Goal: Task Accomplishment & Management: Use online tool/utility

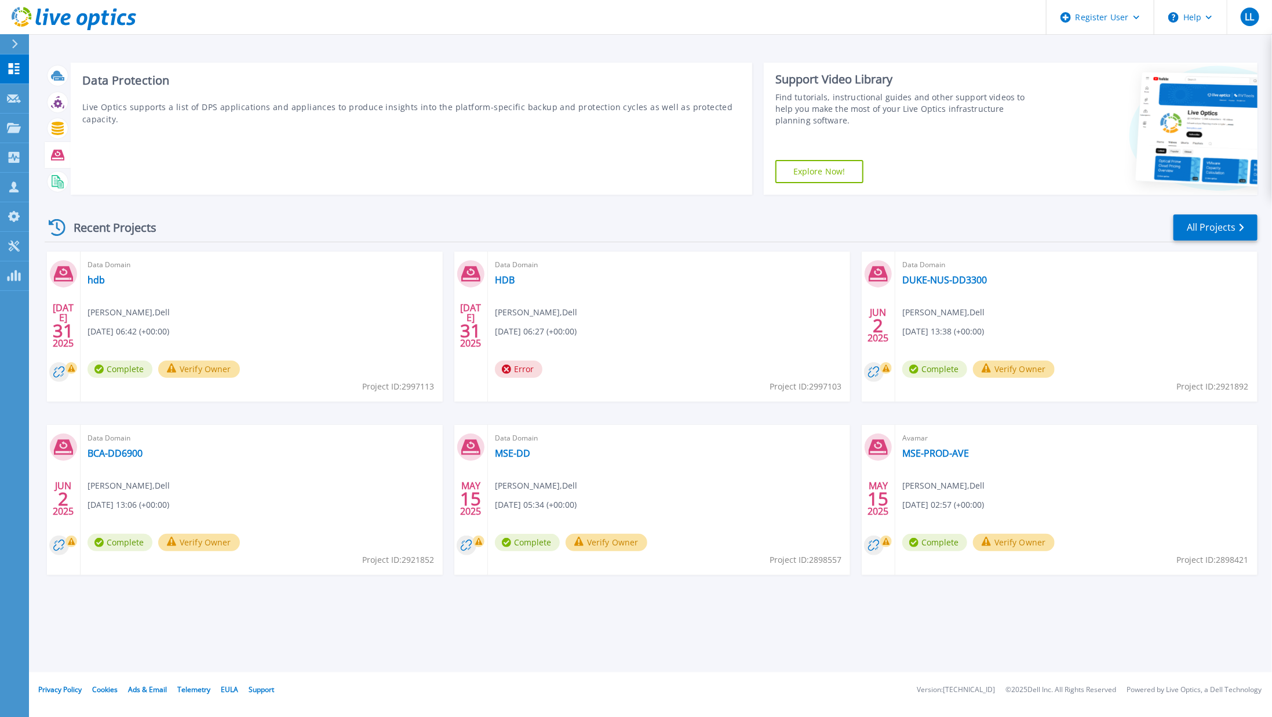
click at [59, 149] on icon at bounding box center [57, 154] width 13 height 10
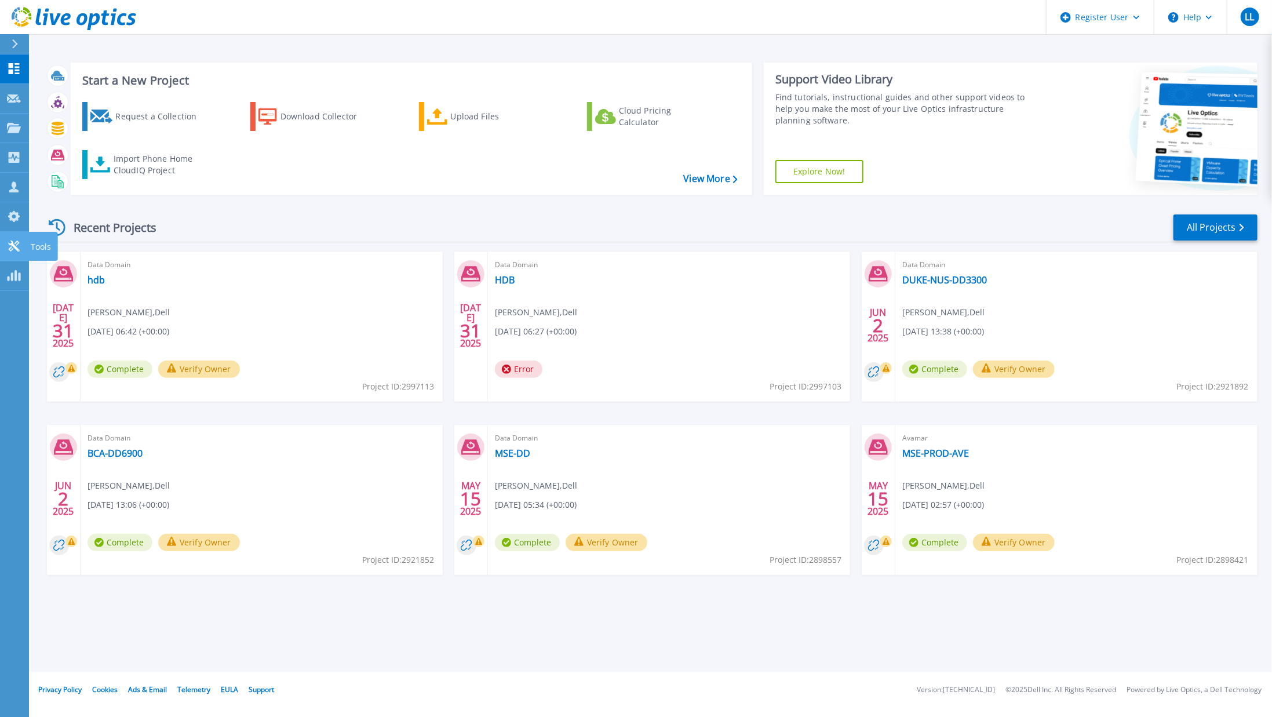
click at [17, 240] on icon at bounding box center [13, 245] width 11 height 11
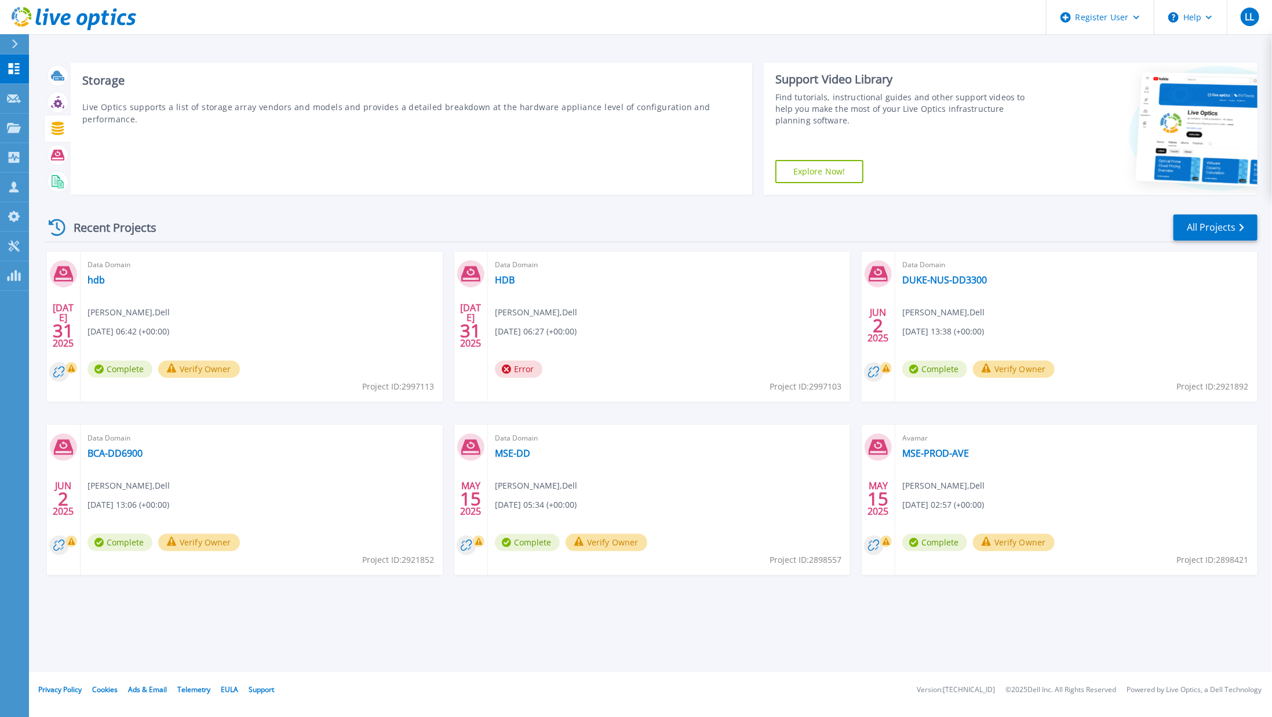
click at [63, 126] on icon at bounding box center [58, 128] width 12 height 13
click at [58, 177] on icon at bounding box center [56, 181] width 9 height 12
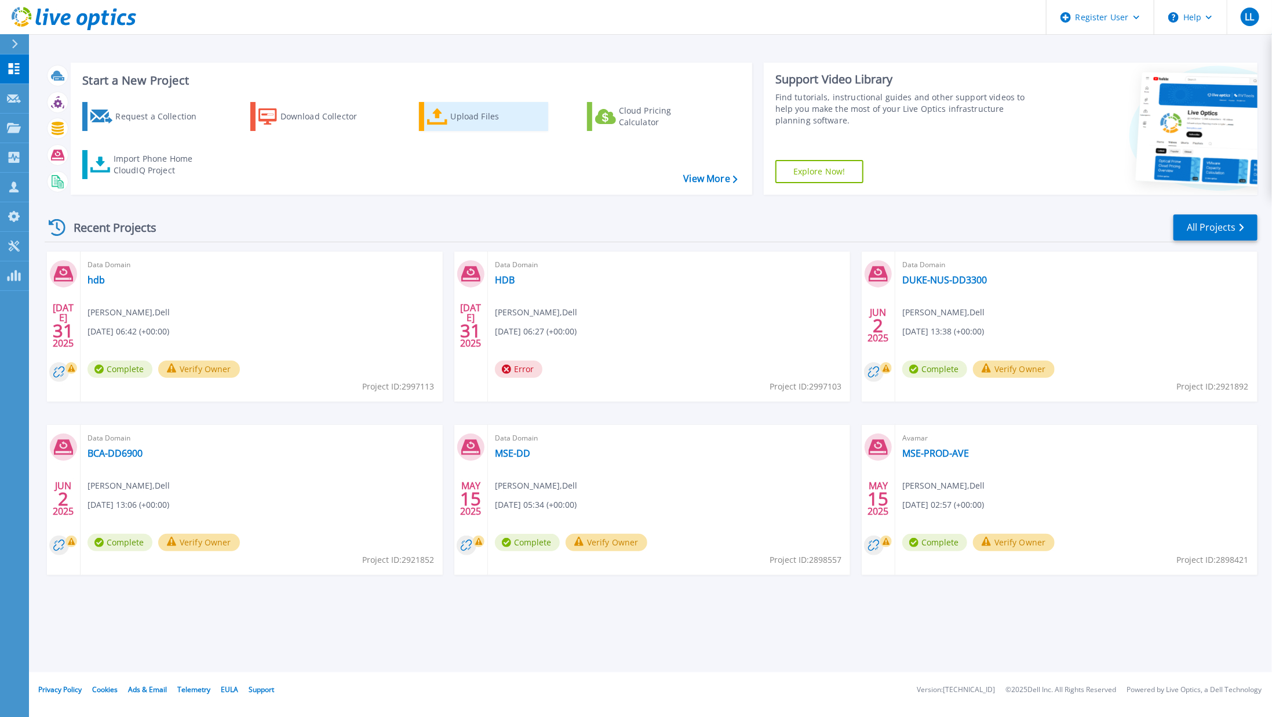
click at [451, 113] on div "Upload Files" at bounding box center [497, 116] width 93 height 23
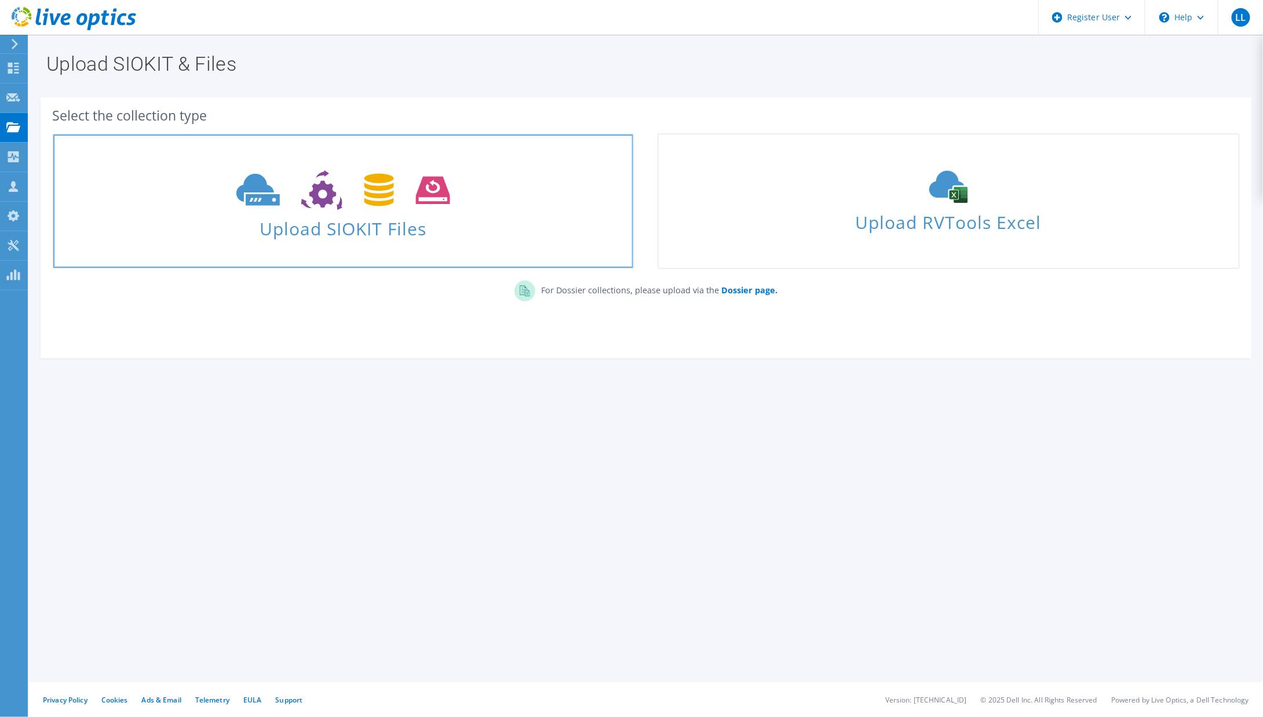
click at [451, 170] on span at bounding box center [343, 189] width 580 height 49
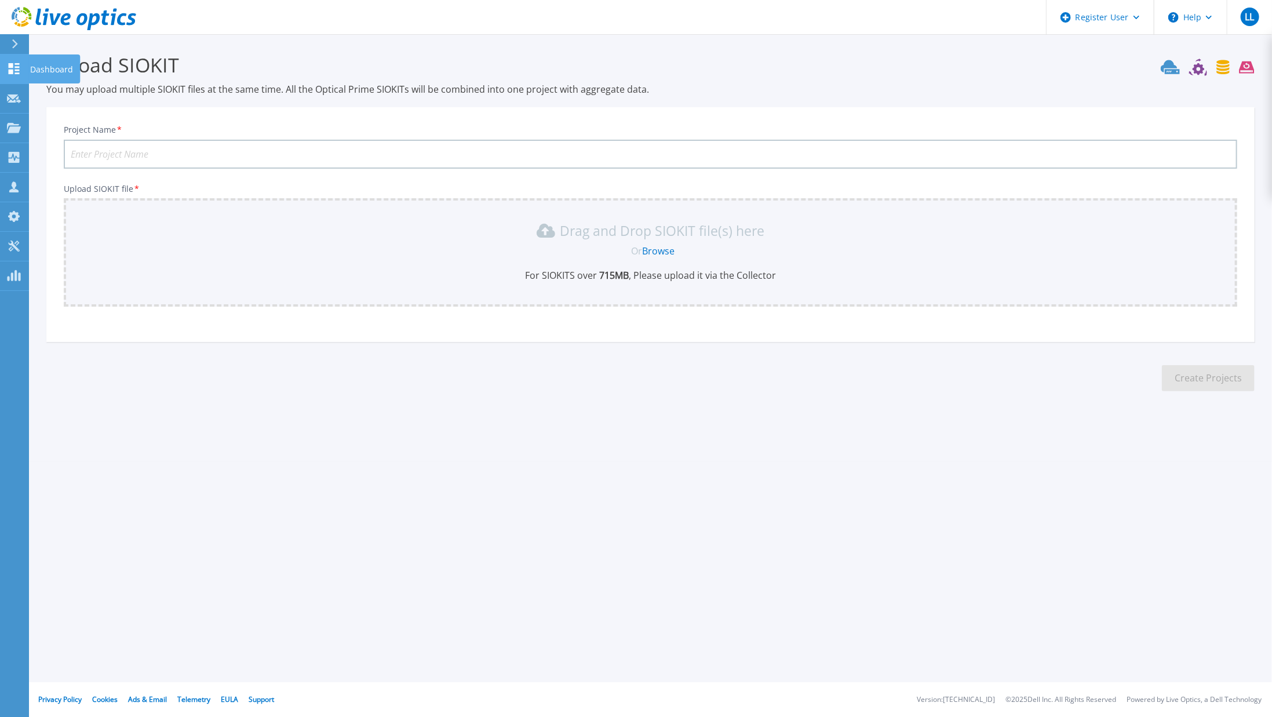
click at [24, 70] on link "Dashboard Dashboard" at bounding box center [14, 69] width 29 height 30
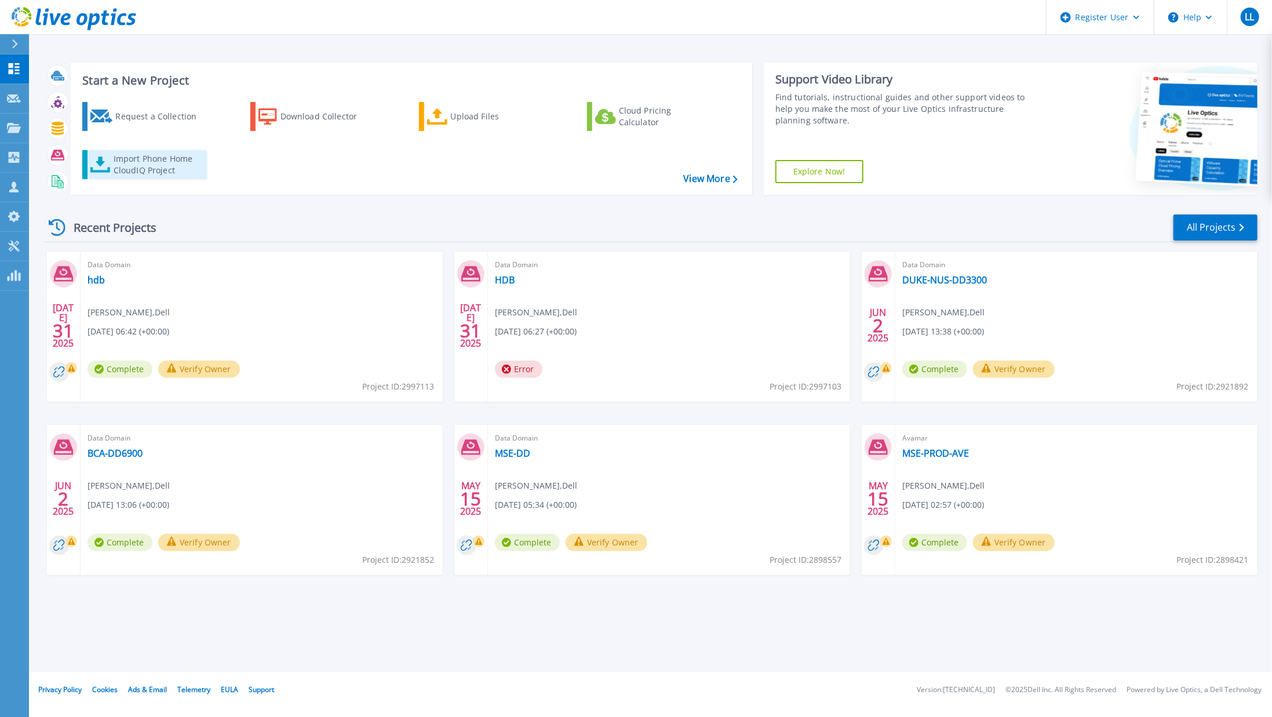
click at [144, 163] on div "Import Phone Home CloudIQ Project" at bounding box center [159, 164] width 90 height 23
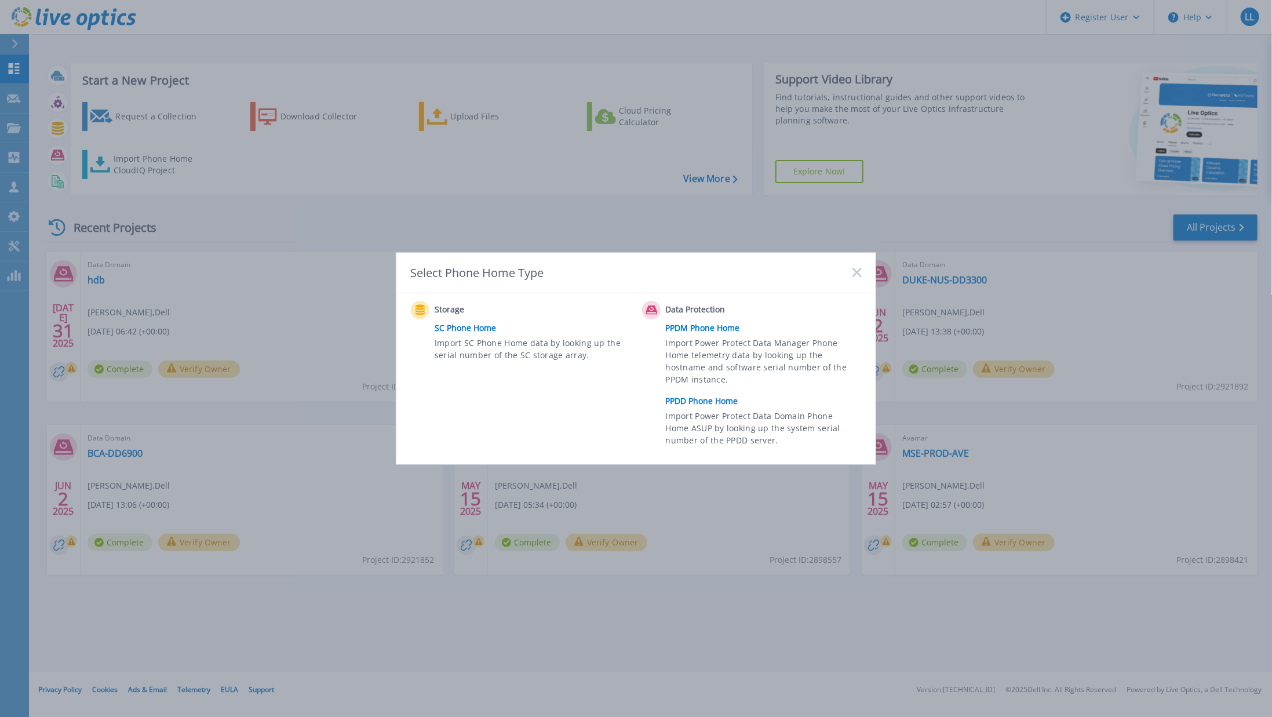
click at [718, 320] on link "PPDM Phone Home" at bounding box center [767, 327] width 202 height 17
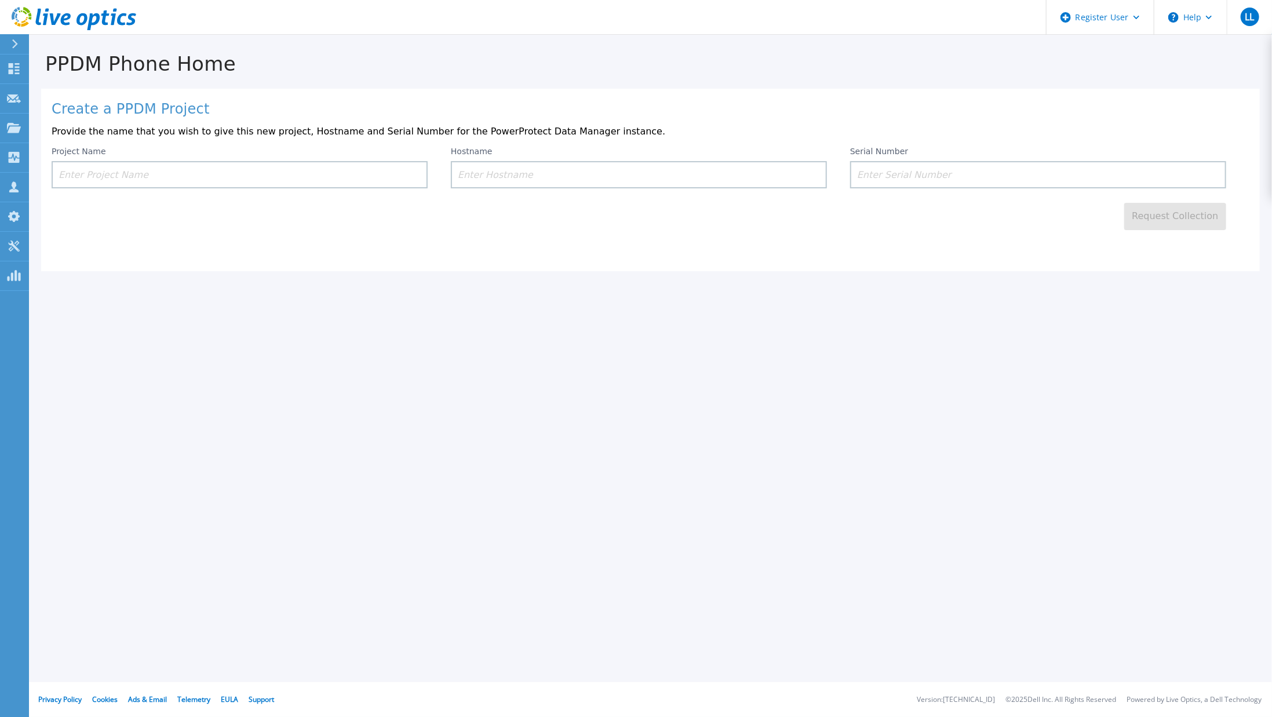
click at [1009, 175] on input at bounding box center [1038, 174] width 376 height 27
paste input "[GEOGRAPHIC_DATA]"
type input "[GEOGRAPHIC_DATA]"
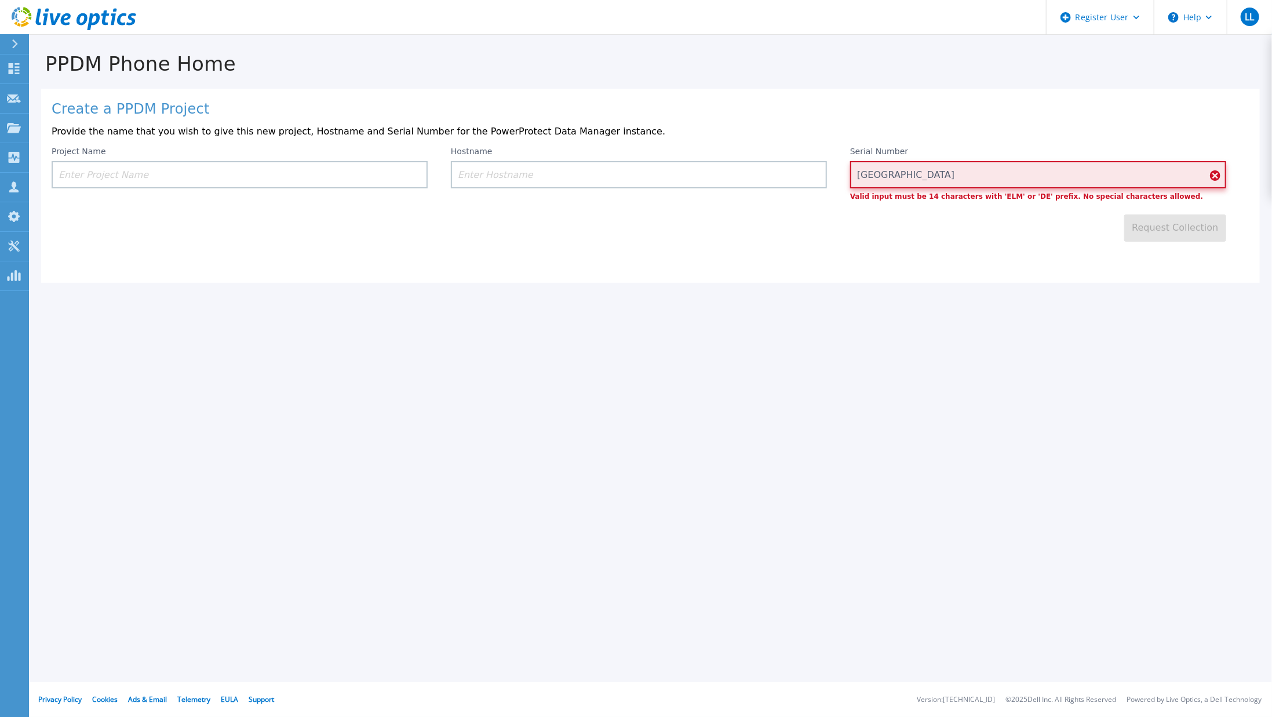
drag, startPoint x: 1009, startPoint y: 175, endPoint x: 643, endPoint y: 178, distance: 366.2
click at [643, 178] on div "Project Name Hostname Serial Number NATIONAL UNIVE Valid input must be 14 chara…" at bounding box center [651, 173] width 1198 height 53
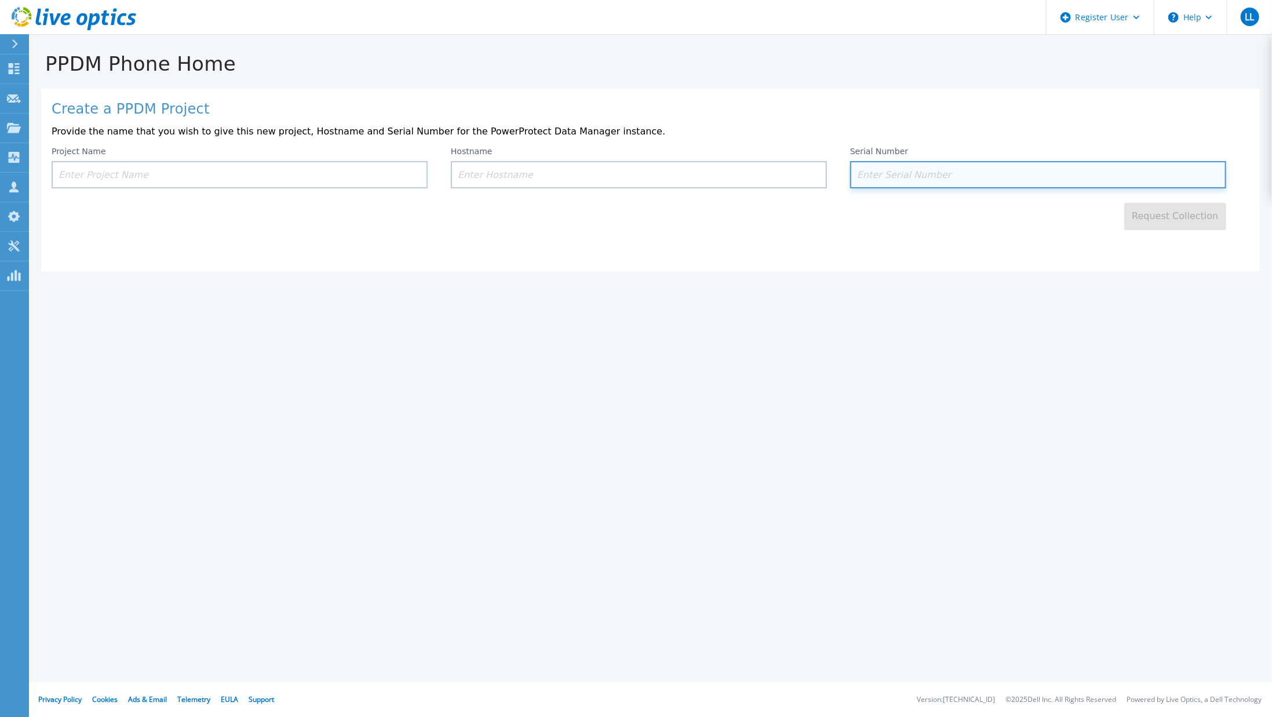
paste input "DLF00004094208"
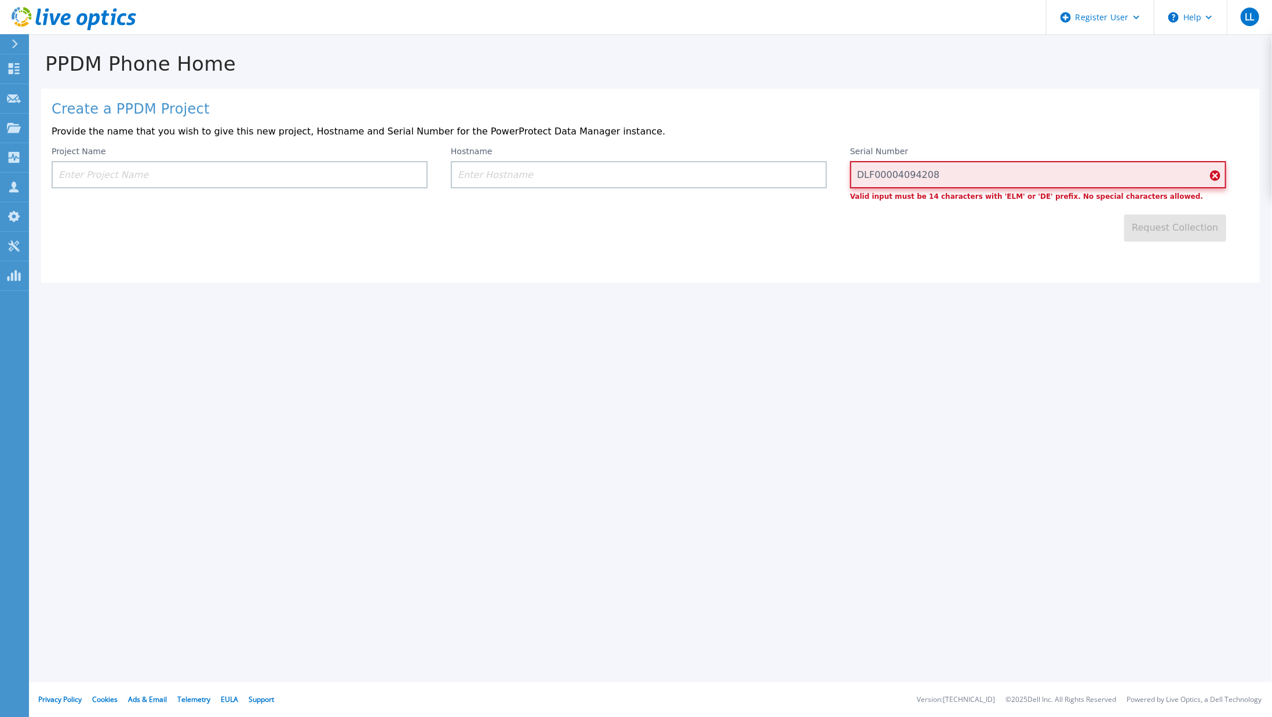
click at [1020, 175] on input "DLF00004094208" at bounding box center [1038, 174] width 376 height 27
type input "DLF00004094208"
